Goal: Transaction & Acquisition: Register for event/course

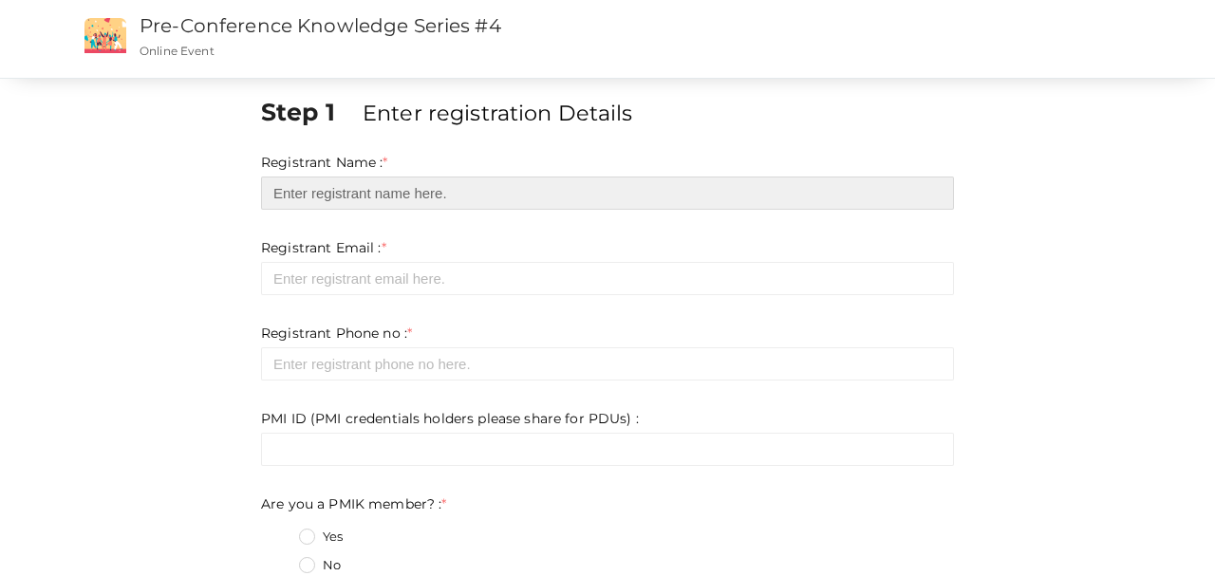
click at [432, 185] on input "text" at bounding box center [607, 193] width 693 height 33
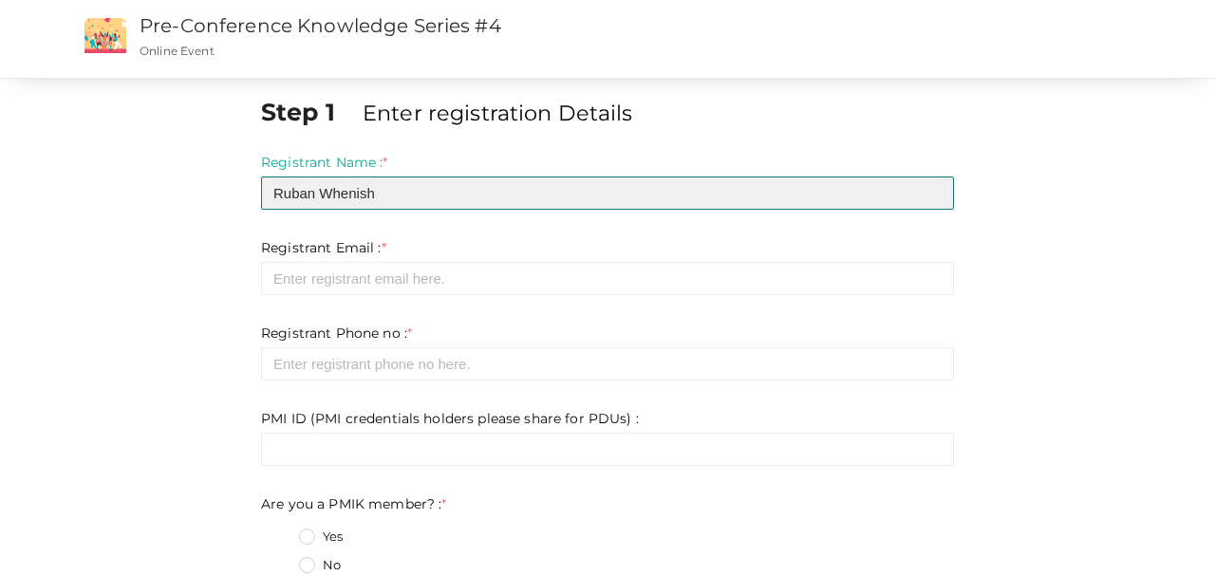
type input "Ruban Whenish"
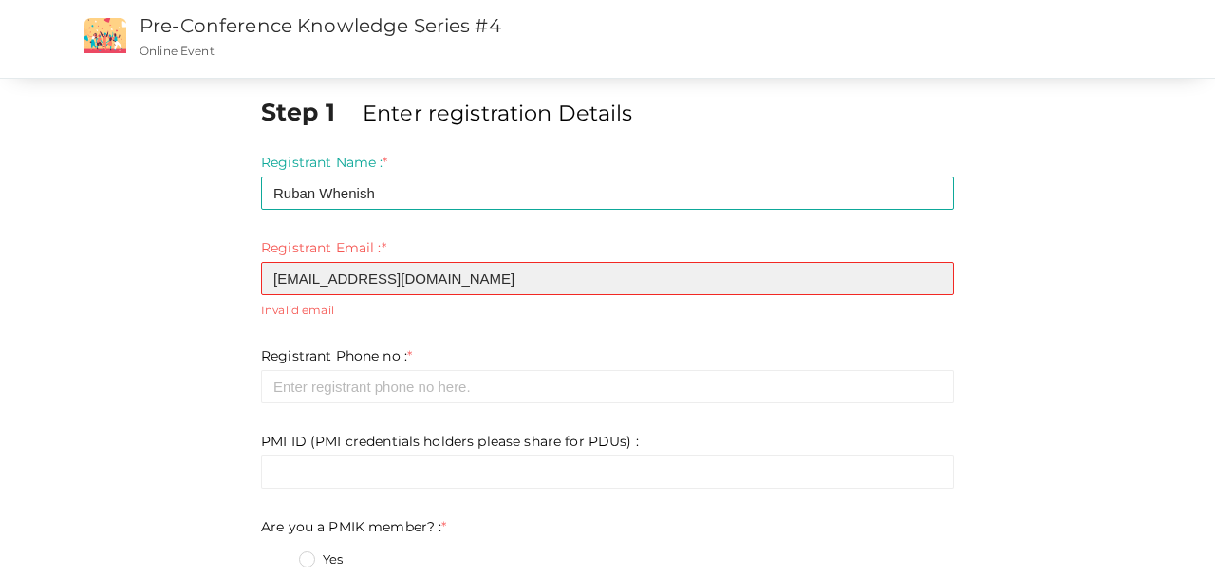
type input "[EMAIL_ADDRESS][DOMAIN_NAME]"
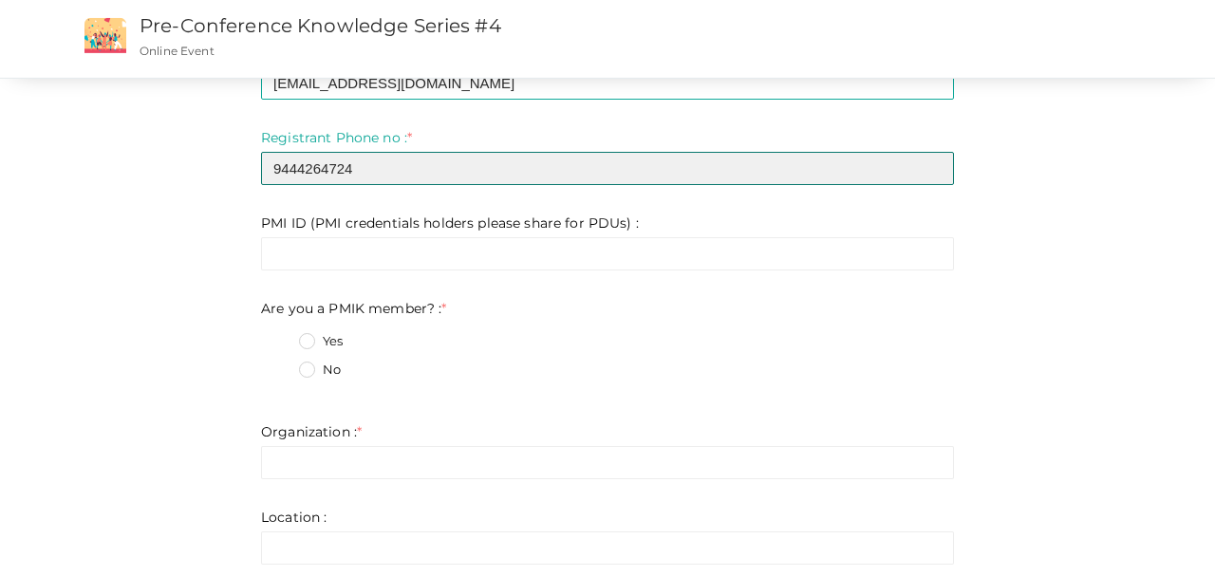
scroll to position [198, 0]
type input "9444264724"
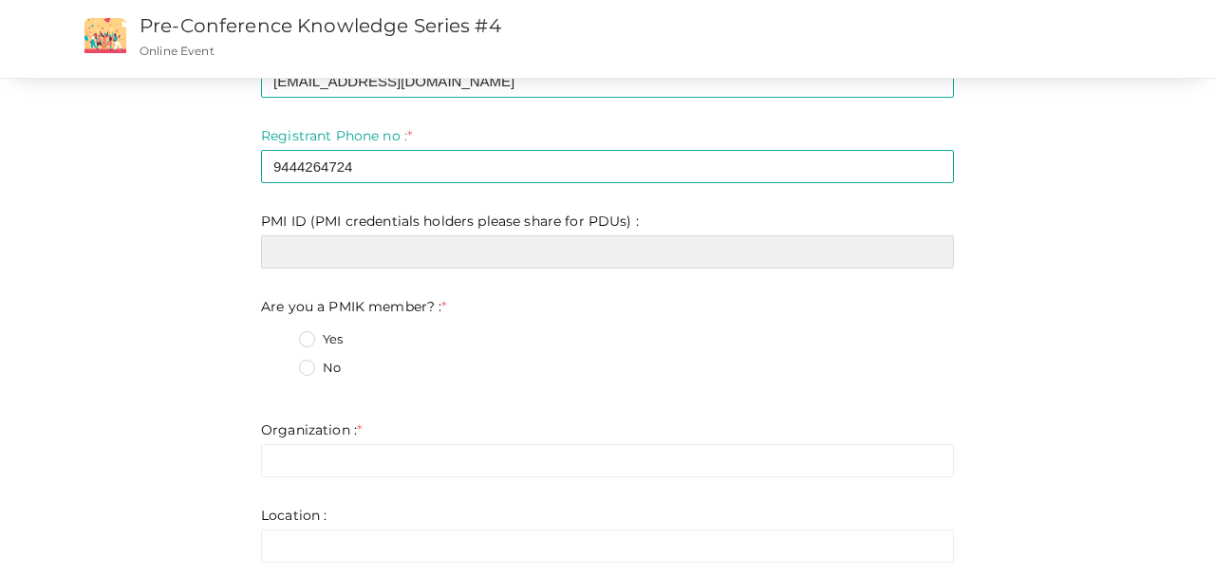
click at [478, 262] on input "text" at bounding box center [607, 251] width 693 height 33
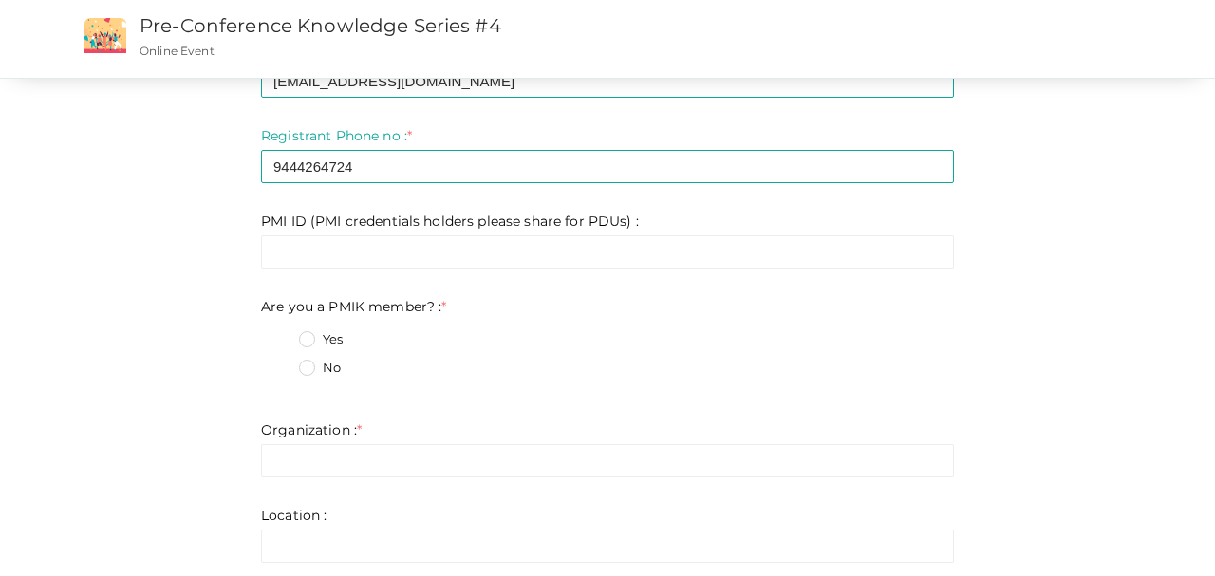
click at [303, 367] on label "No" at bounding box center [320, 368] width 42 height 19
click at [280, 363] on member\?\+1 "No" at bounding box center [280, 363] width 0 height 0
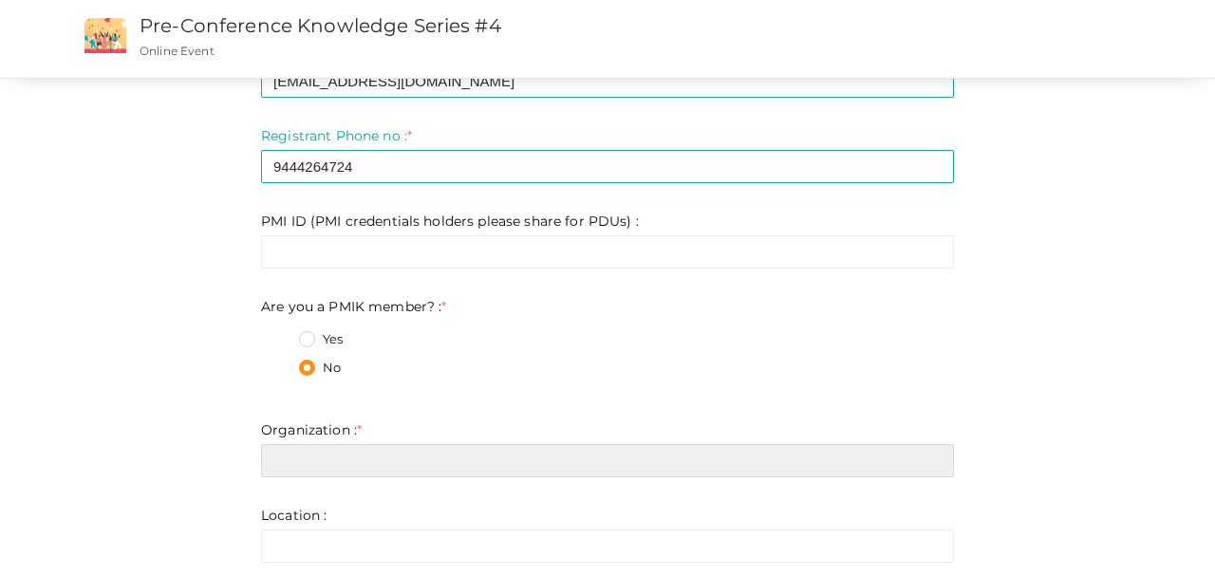
click at [335, 472] on input "text" at bounding box center [607, 460] width 693 height 33
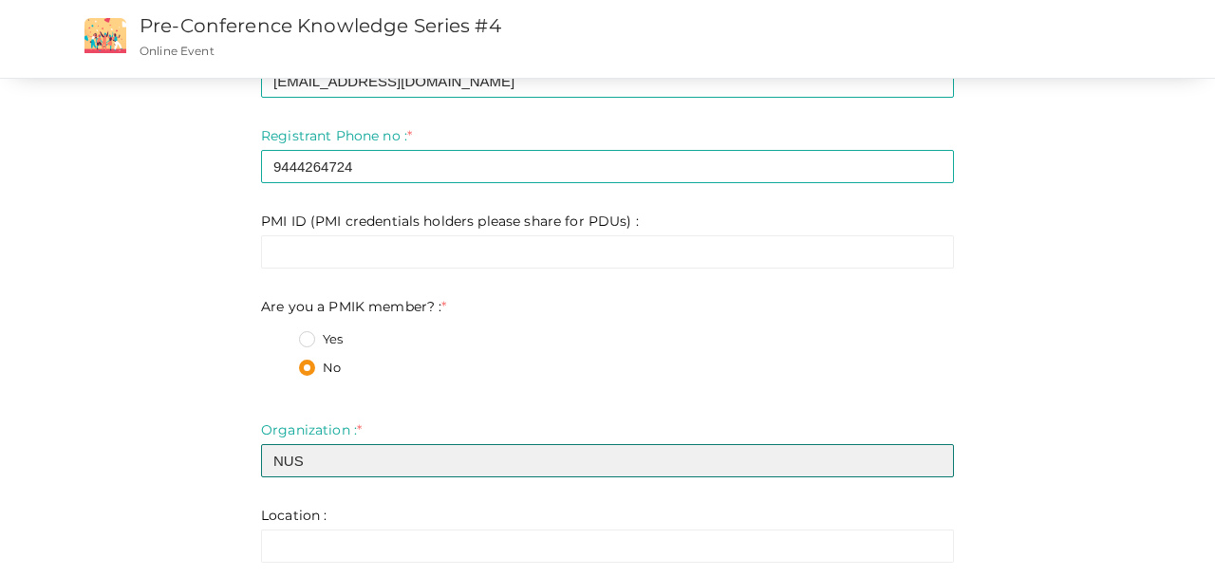
type input "NUS"
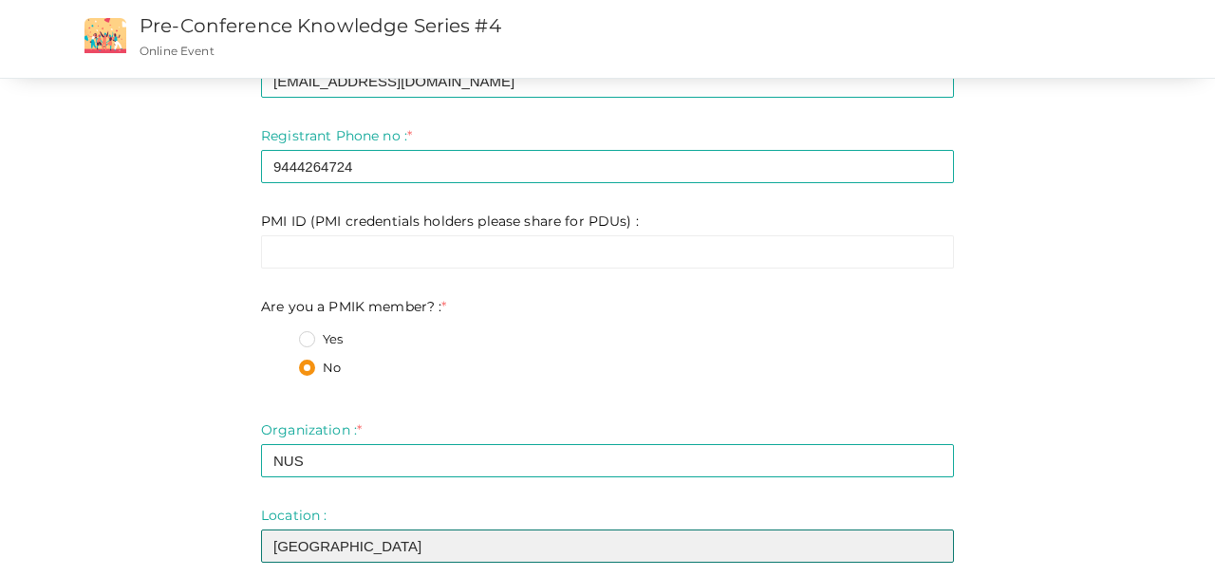
type input "[GEOGRAPHIC_DATA]"
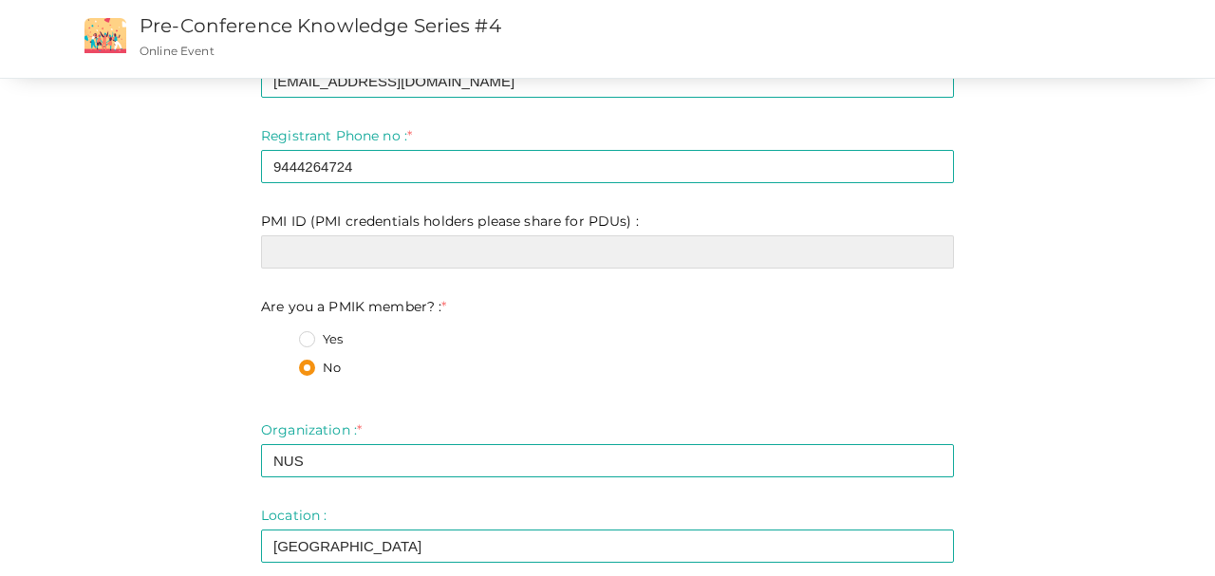
click at [364, 255] on input "text" at bounding box center [607, 251] width 693 height 33
paste input "11901194"
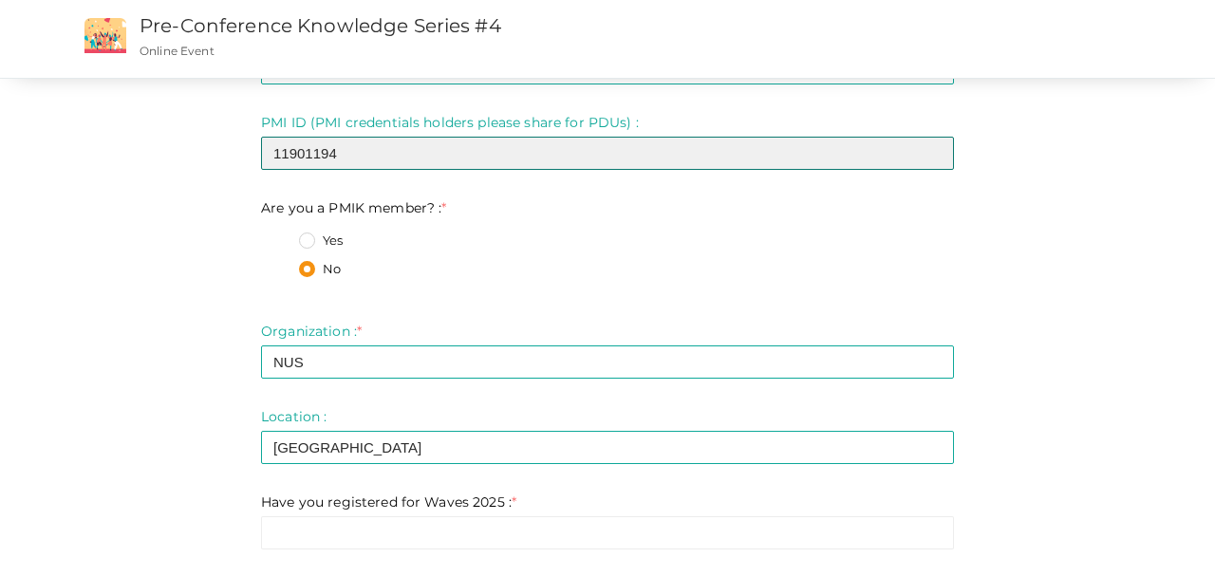
type input "11901194"
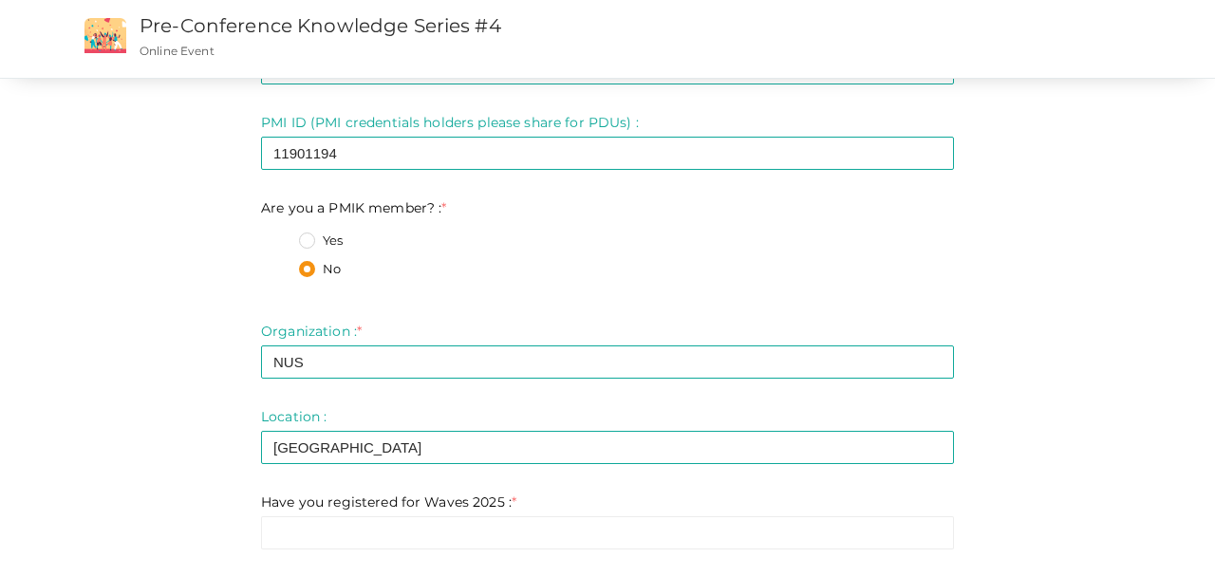
click at [499, 248] on div "Yes" at bounding box center [626, 244] width 655 height 24
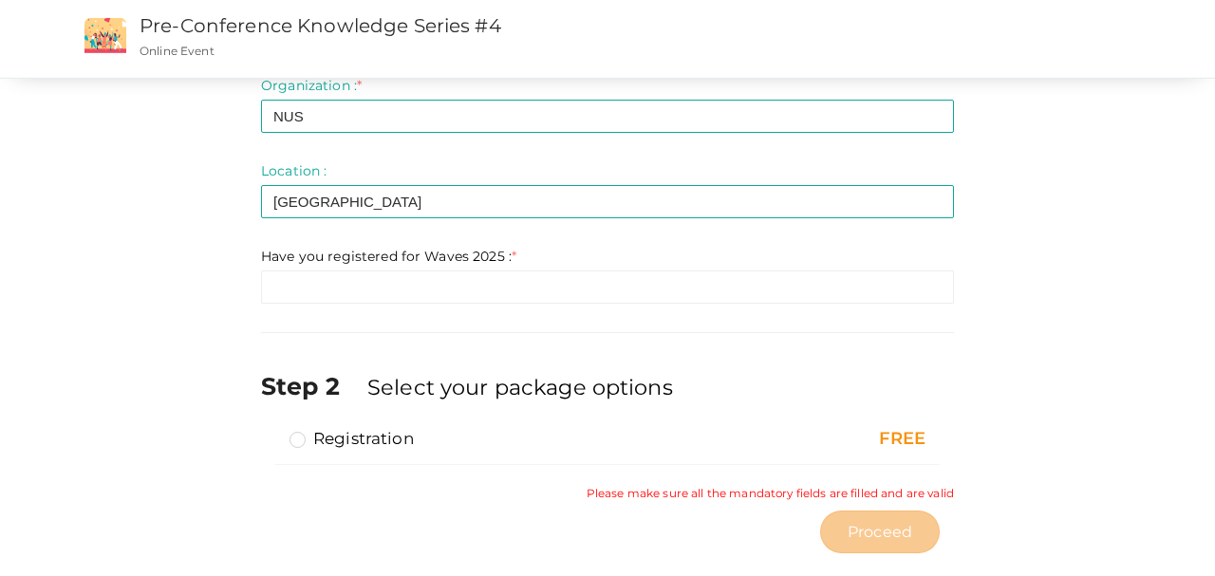
scroll to position [574, 0]
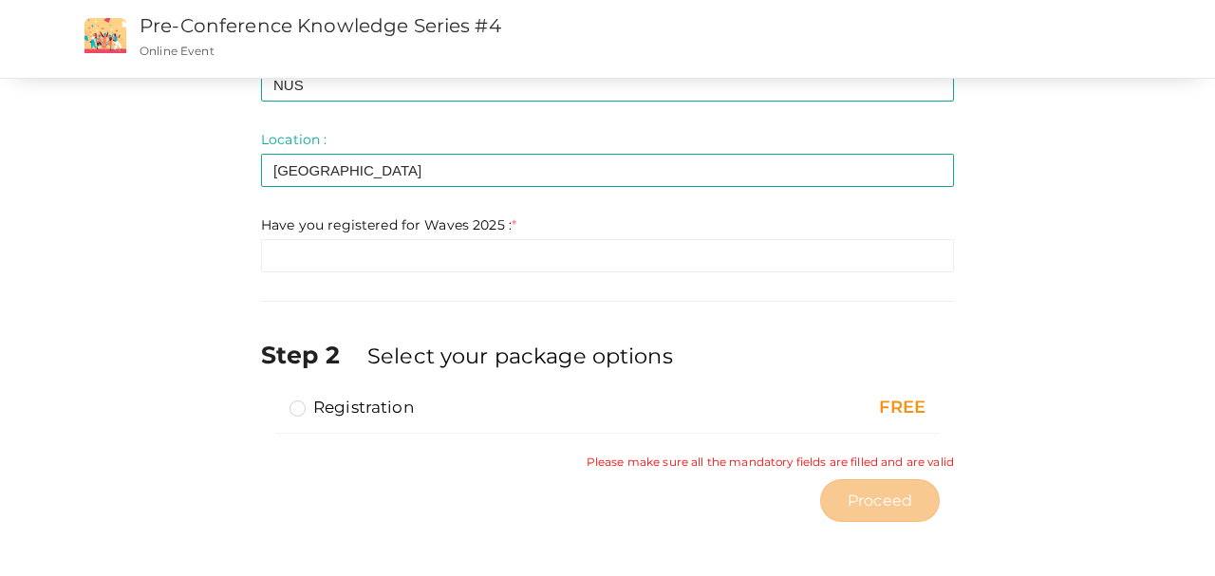
click at [303, 409] on label "Registration" at bounding box center [352, 407] width 124 height 23
click at [271, 400] on input "Registration" at bounding box center [271, 400] width 0 height 0
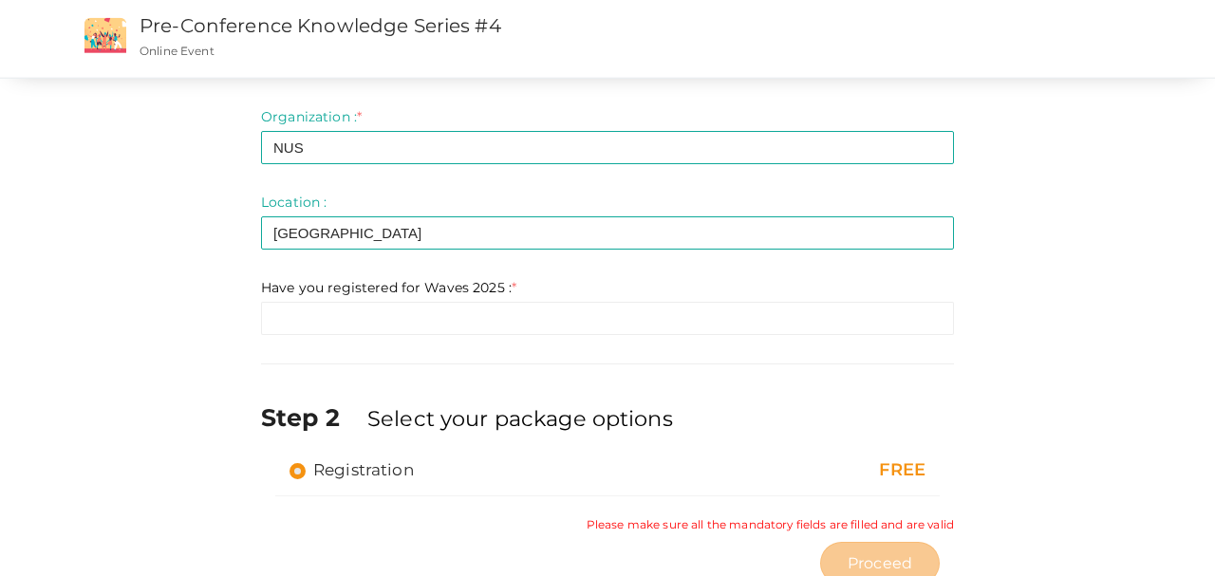
scroll to position [475, 0]
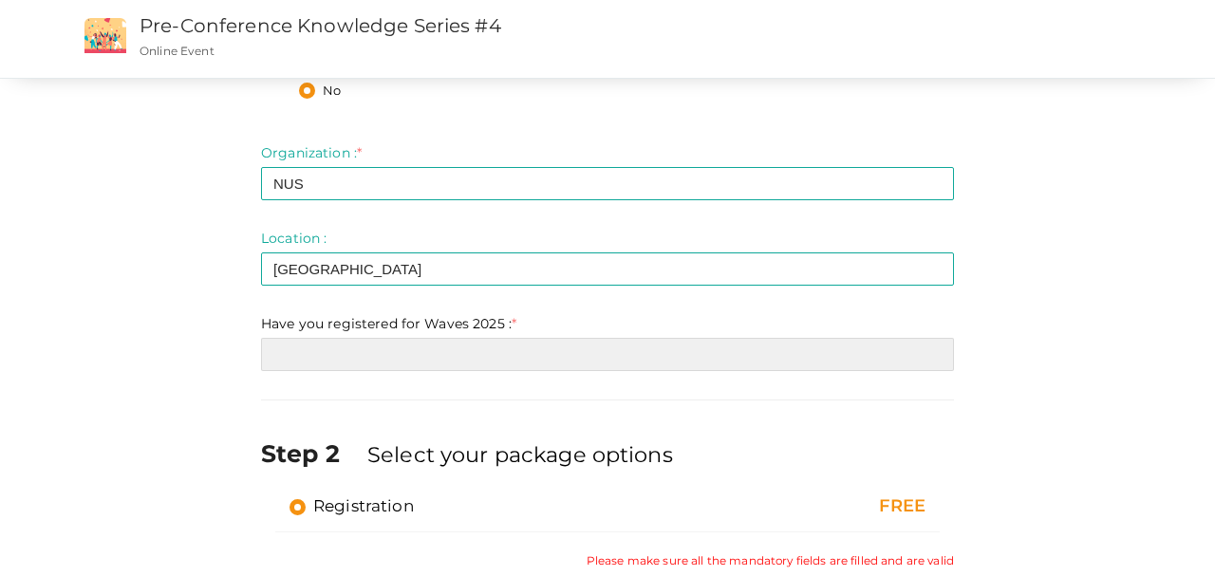
click at [428, 356] on input "text" at bounding box center [607, 354] width 693 height 33
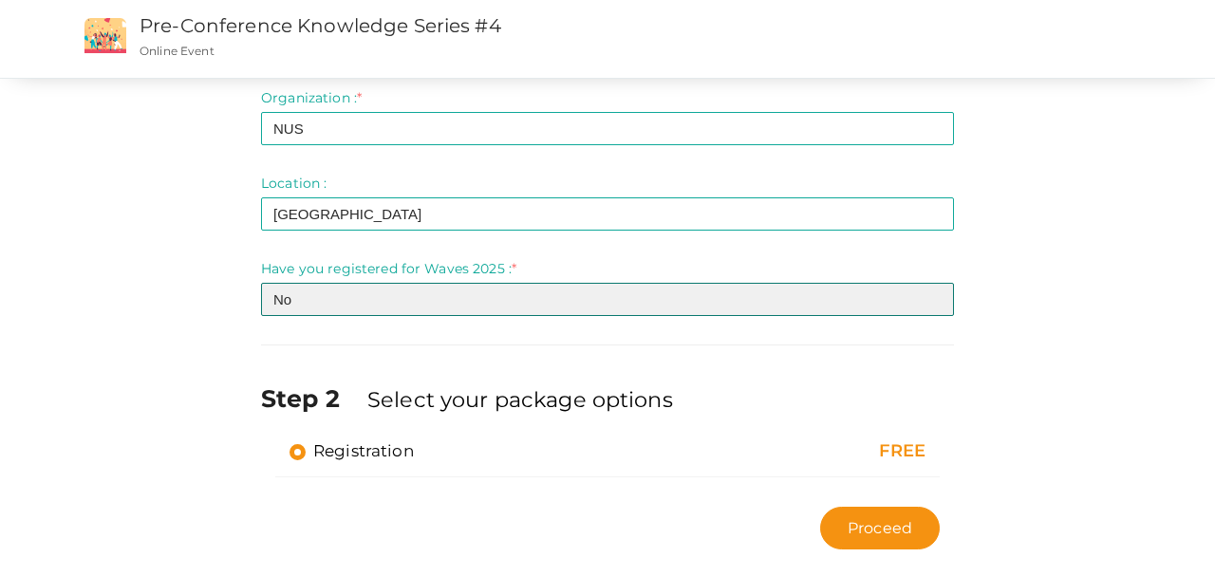
scroll to position [557, 0]
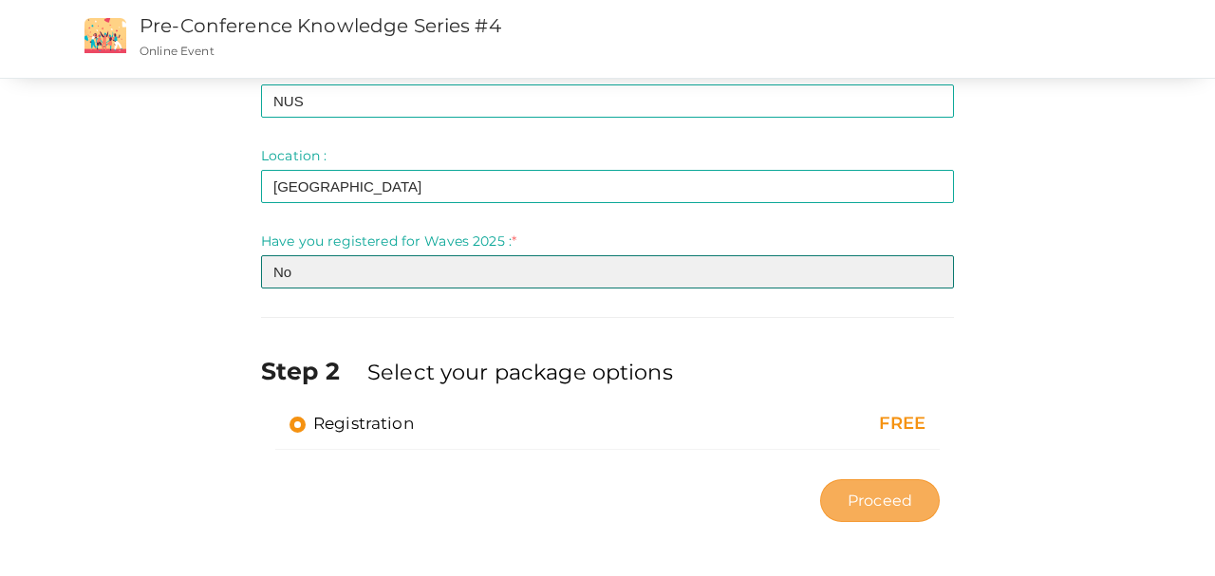
type input "No"
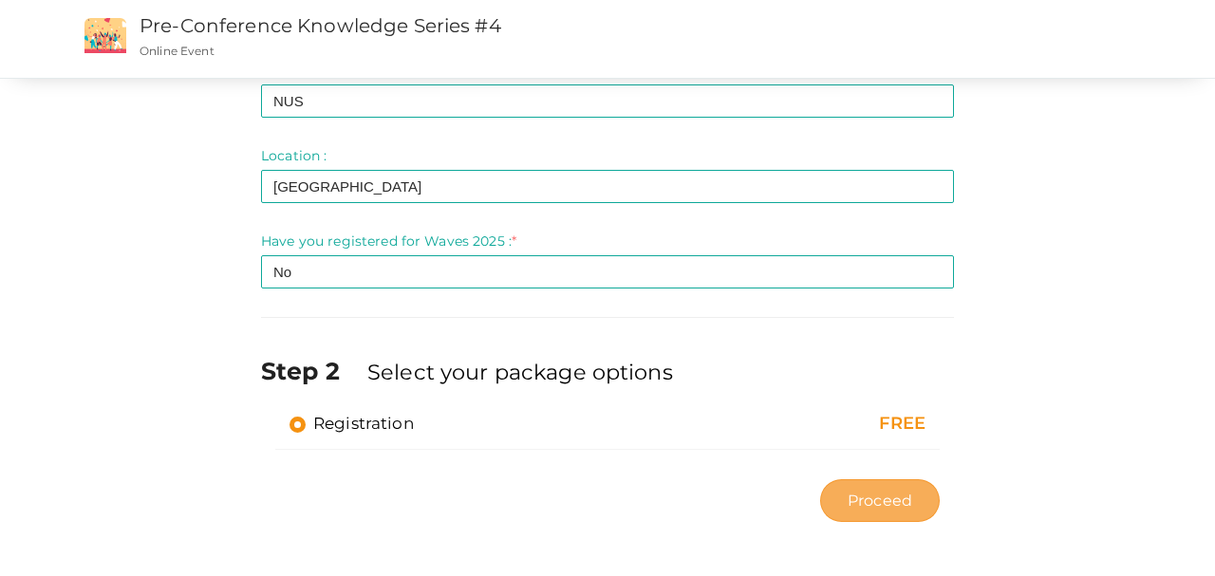
click at [889, 512] on button "Proceed" at bounding box center [880, 501] width 120 height 43
